Goal: Information Seeking & Learning: Learn about a topic

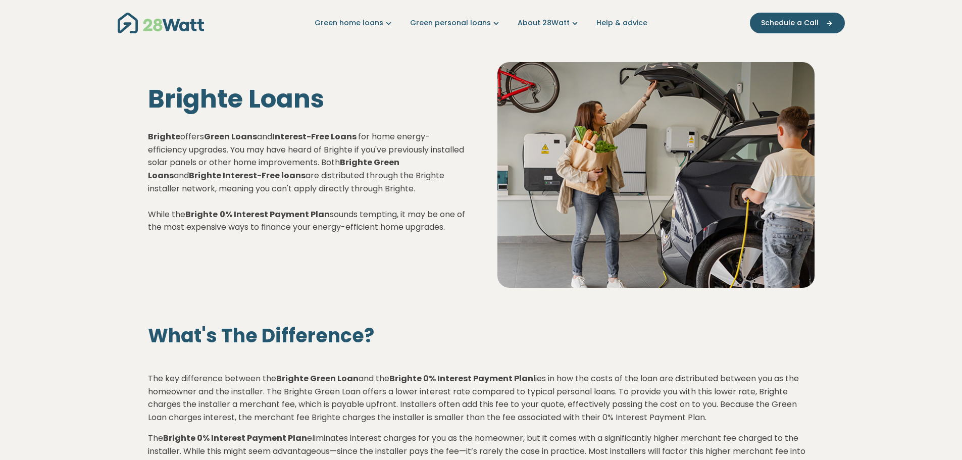
scroll to position [202, 0]
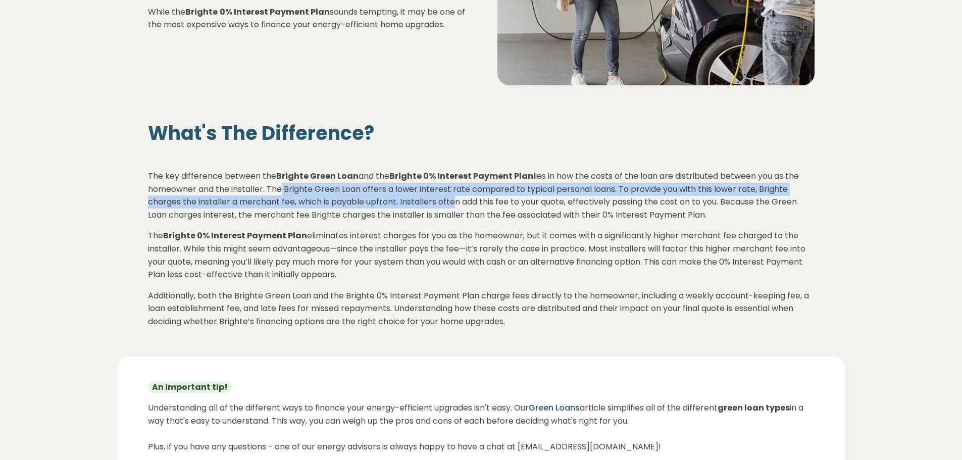
drag, startPoint x: 275, startPoint y: 194, endPoint x: 457, endPoint y: 205, distance: 182.1
click at [457, 205] on p "The key difference between the Brighte Green Loan and the Brighte 0% Interest P…" at bounding box center [481, 195] width 666 height 51
click at [220, 203] on p "The key difference between the Brighte Green Loan and the Brighte 0% Interest P…" at bounding box center [481, 195] width 666 height 51
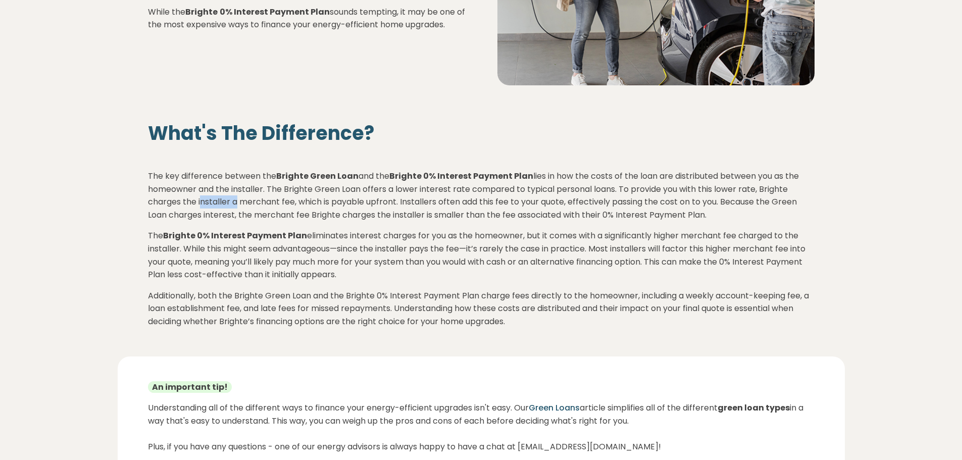
click at [220, 203] on p "The key difference between the Brighte Green Loan and the Brighte 0% Interest P…" at bounding box center [481, 195] width 666 height 51
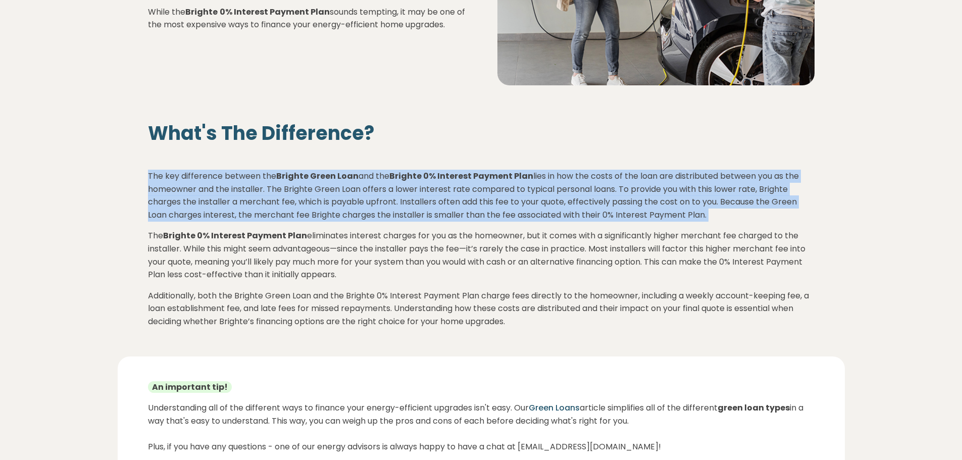
click at [220, 203] on p "The key difference between the Brighte Green Loan and the Brighte 0% Interest P…" at bounding box center [481, 195] width 666 height 51
click at [524, 210] on p "The key difference between the Brighte Green Loan and the Brighte 0% Interest P…" at bounding box center [481, 195] width 666 height 51
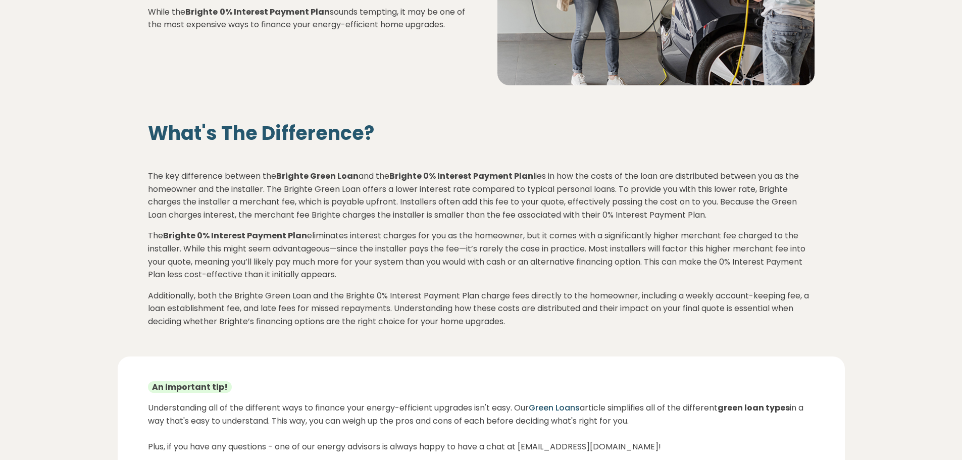
click at [568, 210] on p "The key difference between the Brighte Green Loan and the Brighte 0% Interest P…" at bounding box center [481, 195] width 666 height 51
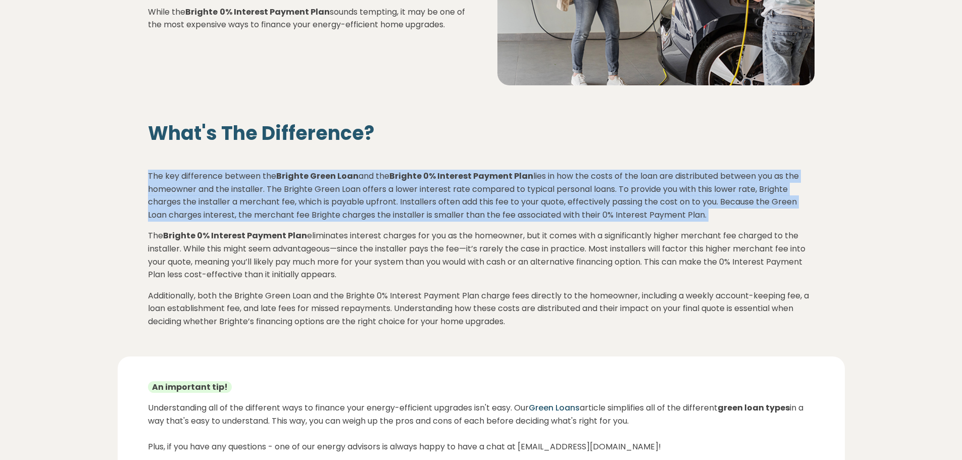
click at [568, 210] on p "The key difference between the Brighte Green Loan and the Brighte 0% Interest P…" at bounding box center [481, 195] width 666 height 51
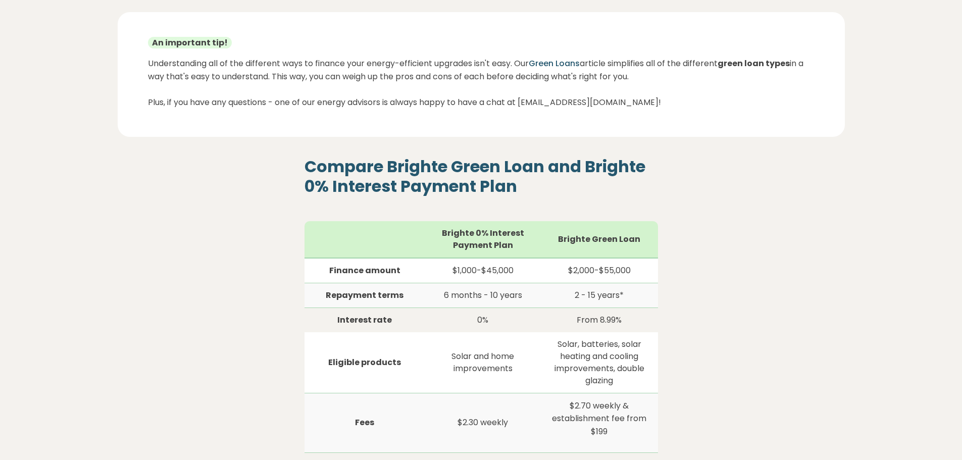
scroll to position [556, 0]
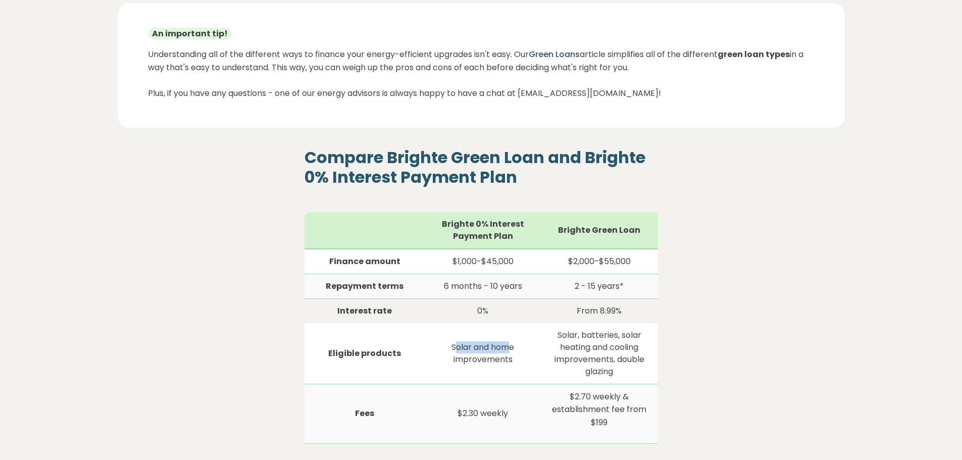
drag, startPoint x: 457, startPoint y: 348, endPoint x: 500, endPoint y: 360, distance: 44.7
click at [510, 353] on td "Solar and home improvements" at bounding box center [483, 353] width 116 height 61
drag, startPoint x: 491, startPoint y: 368, endPoint x: 501, endPoint y: 370, distance: 10.3
click at [498, 369] on td "Solar and home improvements" at bounding box center [483, 353] width 116 height 61
drag, startPoint x: 570, startPoint y: 347, endPoint x: 604, endPoint y: 347, distance: 33.3
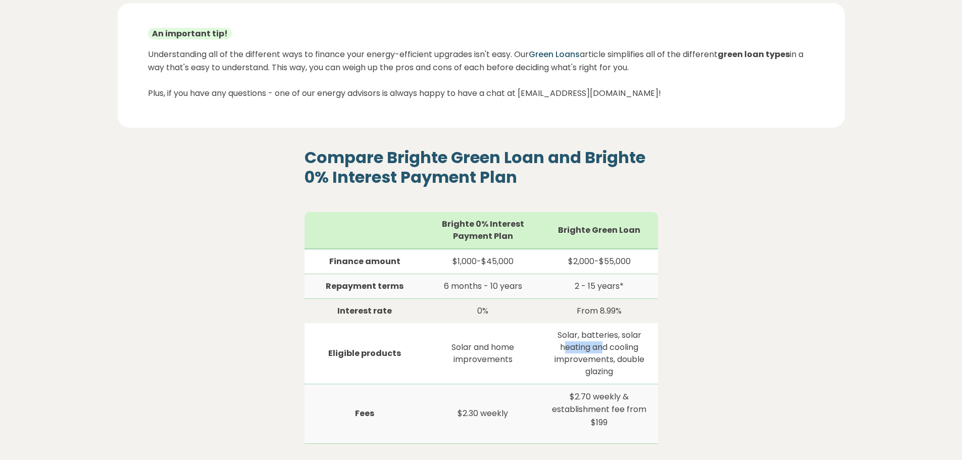
click at [604, 347] on td "Solar, batteries, solar heating and cooling improvements, double glazing" at bounding box center [599, 353] width 117 height 61
drag, startPoint x: 555, startPoint y: 358, endPoint x: 593, endPoint y: 374, distance: 41.0
click at [603, 366] on td "Solar, batteries, solar heating and cooling improvements, double glazing" at bounding box center [599, 353] width 117 height 61
drag, startPoint x: 474, startPoint y: 410, endPoint x: 528, endPoint y: 419, distance: 54.6
click at [531, 418] on td "$2.30 weekly" at bounding box center [483, 414] width 116 height 60
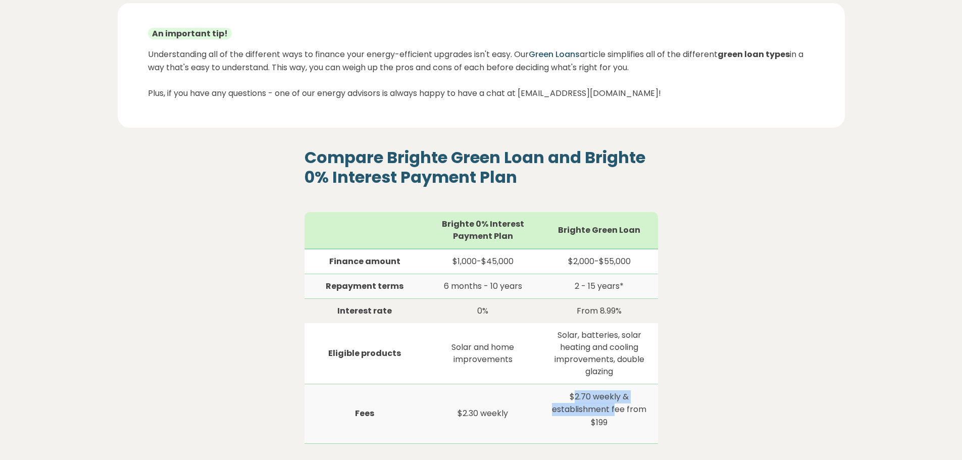
drag, startPoint x: 575, startPoint y: 402, endPoint x: 632, endPoint y: 407, distance: 57.8
click at [636, 407] on p "$2.70 weekly & establishment fee from $199" at bounding box center [599, 409] width 105 height 39
click at [564, 414] on p "$2.70 weekly & establishment fee from $199" at bounding box center [599, 409] width 105 height 39
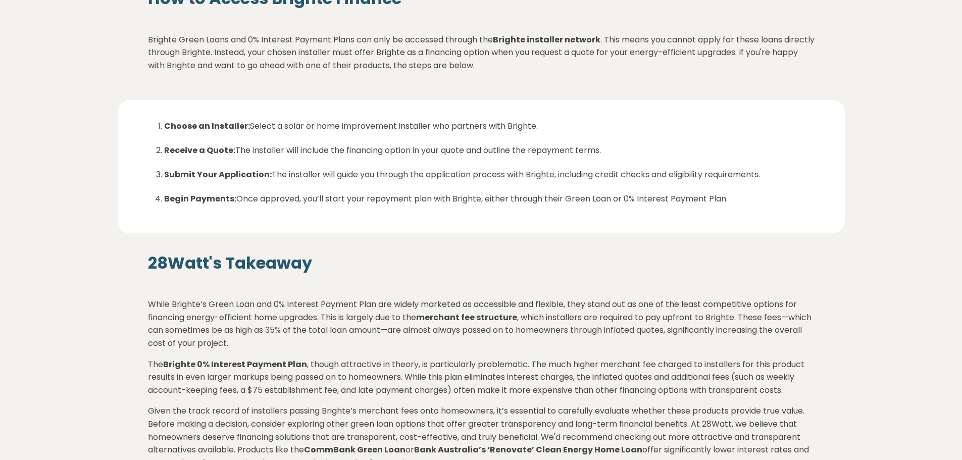
scroll to position [1313, 0]
drag, startPoint x: 127, startPoint y: -1, endPoint x: 0, endPoint y: 85, distance: 153.7
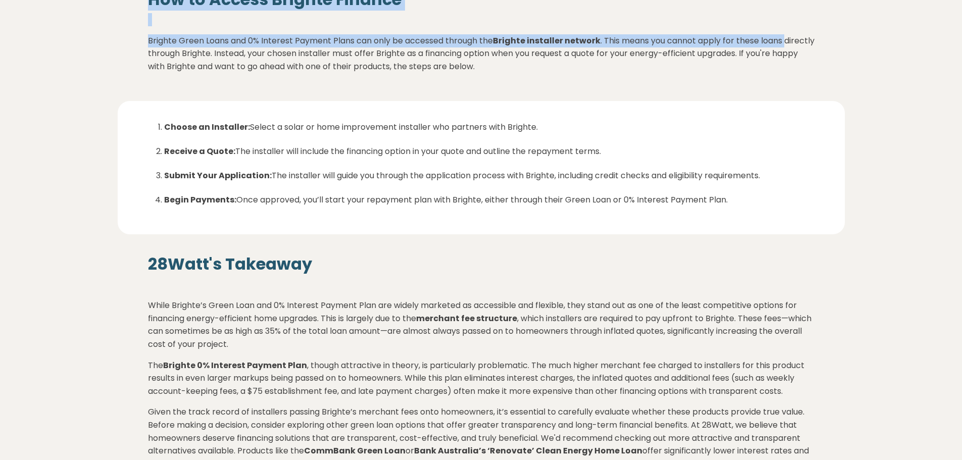
scroll to position [1313, 0]
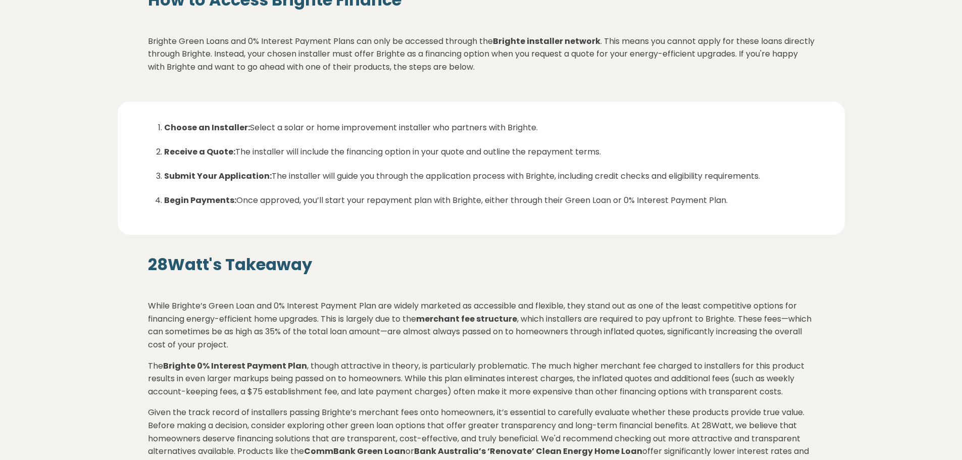
click at [203, 51] on p "Brighte Green Loans and 0% Interest Payment Plans can only be accessed through …" at bounding box center [481, 54] width 666 height 39
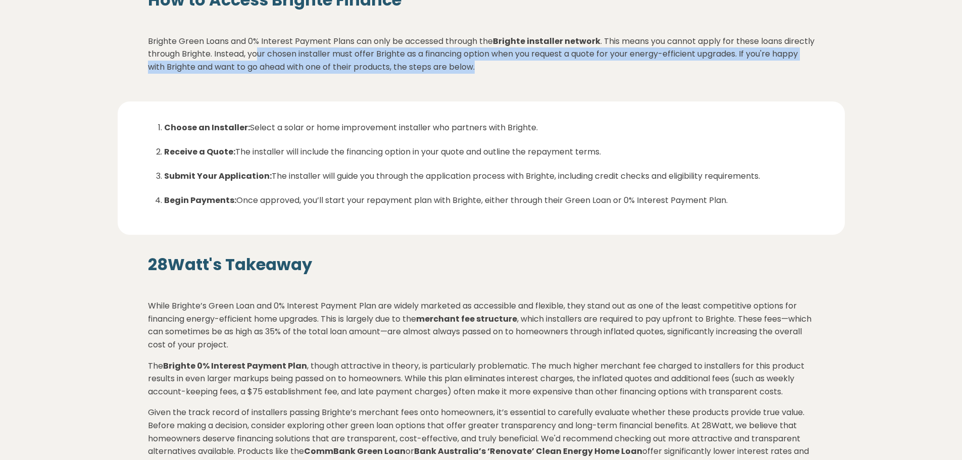
drag, startPoint x: 302, startPoint y: 53, endPoint x: 542, endPoint y: 64, distance: 240.0
click at [542, 64] on p "Brighte Green Loans and 0% Interest Payment Plans can only be accessed through …" at bounding box center [481, 54] width 666 height 39
